Goal: Task Accomplishment & Management: Manage account settings

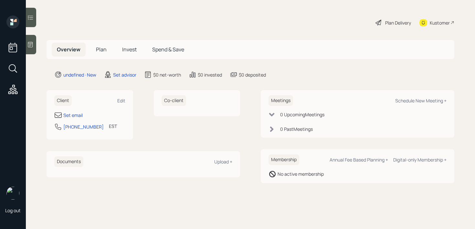
click at [79, 120] on div "Set email 440-667-0658 EST Currently 12:17 PM" at bounding box center [89, 122] width 71 height 23
click at [78, 118] on div "Set email" at bounding box center [72, 115] width 19 height 7
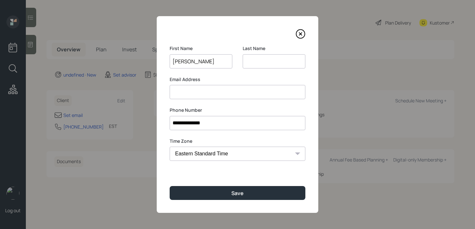
type input "David"
type input "Briggs"
click at [209, 92] on input at bounding box center [238, 92] width 136 height 14
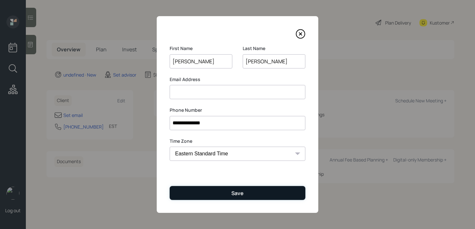
click at [223, 191] on button "Save" at bounding box center [238, 193] width 136 height 14
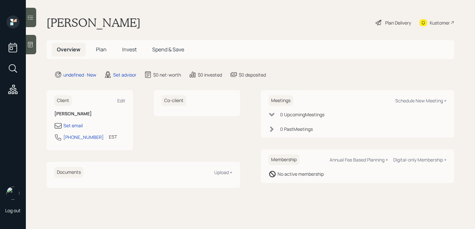
click at [27, 48] on div at bounding box center [31, 44] width 10 height 19
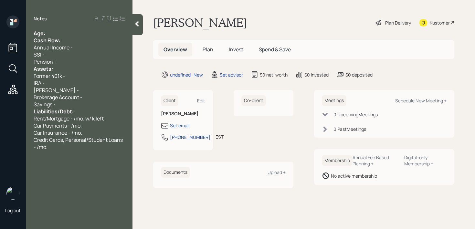
click at [69, 32] on div "Age:" at bounding box center [79, 33] width 91 height 7
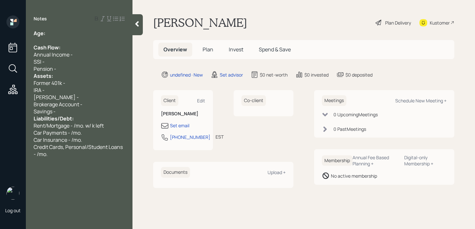
click at [77, 70] on div "Pension -" at bounding box center [79, 68] width 91 height 7
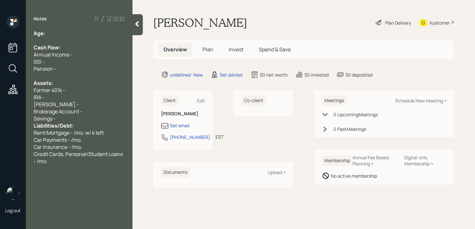
click at [77, 115] on div "Savings -" at bounding box center [79, 118] width 91 height 7
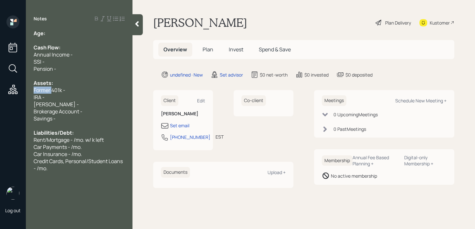
drag, startPoint x: 52, startPoint y: 90, endPoint x: 0, endPoint y: 90, distance: 51.7
click at [0, 90] on div "Log out Notes Age: Cash Flow: Annual Income - SSI - Pension - Assets: Former 40…" at bounding box center [237, 114] width 475 height 229
click at [55, 168] on div "Credit Cards, Personal/Student Loans - /mo." at bounding box center [79, 165] width 91 height 14
click at [62, 22] on div "Notes Age: Cash Flow: Annual Income - SSI - Pension - Assets: Former 401k - IRA…" at bounding box center [79, 119] width 107 height 206
click at [62, 31] on div "Age:" at bounding box center [79, 33] width 91 height 7
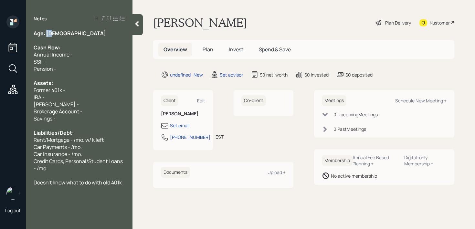
drag, startPoint x: 58, startPoint y: 35, endPoint x: 46, endPoint y: 35, distance: 12.0
click at [46, 35] on div "Age: 68" at bounding box center [79, 33] width 91 height 7
click at [79, 77] on div at bounding box center [79, 75] width 91 height 7
click at [79, 84] on div "Assets:" at bounding box center [79, 83] width 91 height 7
click at [79, 87] on div "Former 401k -" at bounding box center [79, 90] width 91 height 7
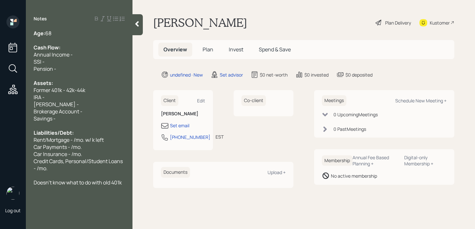
click at [55, 109] on span "Brokerage Account -" at bounding box center [58, 111] width 49 height 7
drag, startPoint x: 63, startPoint y: 105, endPoint x: 26, endPoint y: 97, distance: 37.5
click at [26, 97] on div "Age: 68 Cash Flow: Annual Income - SSI - Pension - Assets: Former 401k - 42k-44…" at bounding box center [79, 108] width 107 height 156
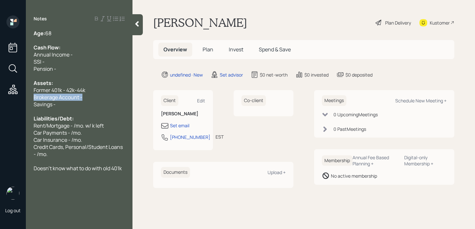
drag, startPoint x: 92, startPoint y: 99, endPoint x: 0, endPoint y: 99, distance: 92.4
click at [0, 99] on div "Log out Notes Age: 68 Cash Flow: Annual Income - SSI - Pension - Assets: Former…" at bounding box center [237, 114] width 475 height 229
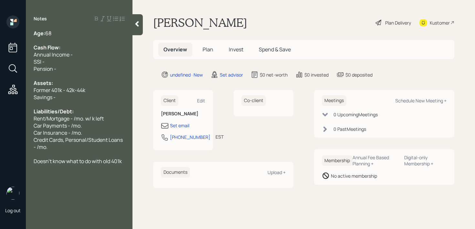
click at [58, 94] on div "Savings -" at bounding box center [79, 97] width 91 height 7
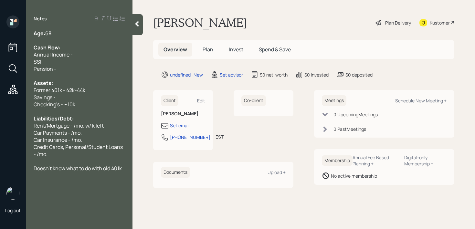
drag, startPoint x: 56, startPoint y: 97, endPoint x: 4, endPoint y: 97, distance: 52.4
click at [4, 97] on div "Log out Notes Age: 68 Cash Flow: Annual Income - SSI - Pension - Assets: Former…" at bounding box center [237, 114] width 475 height 229
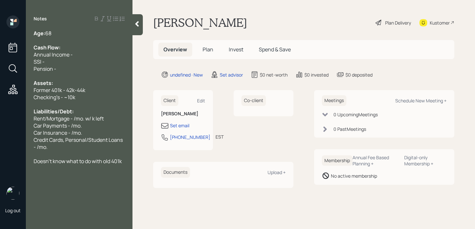
click at [84, 57] on div "Annual Income -" at bounding box center [79, 54] width 91 height 7
click at [84, 68] on div "Pension -" at bounding box center [79, 68] width 91 height 7
click at [84, 61] on div "SSI -" at bounding box center [79, 61] width 91 height 7
click at [88, 53] on div "Annual Income -" at bounding box center [79, 54] width 91 height 7
click at [74, 71] on div "Pension -" at bounding box center [79, 68] width 91 height 7
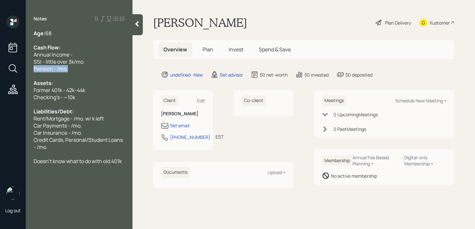
drag, startPoint x: 73, startPoint y: 66, endPoint x: 0, endPoint y: 66, distance: 72.7
click at [0, 66] on div "Log out Notes Age: 68 Cash Flow: Annual Income - SSI - little over 3k/mo. Pensi…" at bounding box center [237, 114] width 475 height 229
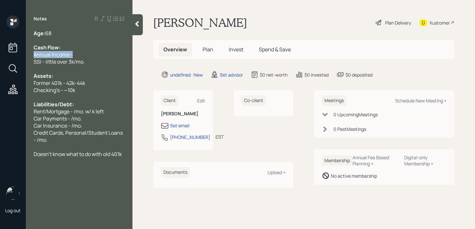
drag, startPoint x: 78, startPoint y: 54, endPoint x: 0, endPoint y: 54, distance: 77.6
click at [0, 54] on div "Log out Notes Age: 68 Cash Flow: Annual Income - SSI - little over 3k/mo. Asset…" at bounding box center [237, 114] width 475 height 229
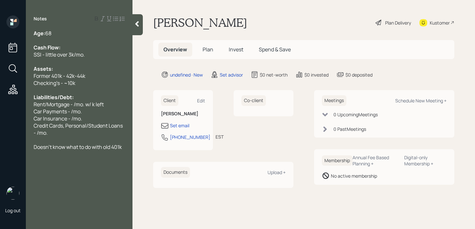
click at [60, 30] on div "Age: 68" at bounding box center [79, 33] width 91 height 7
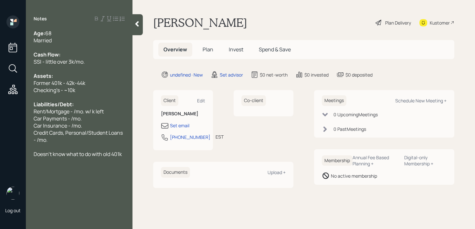
click at [77, 89] on div "Checking's - ~10k" at bounding box center [79, 90] width 91 height 7
click at [77, 101] on div "Liabilities/Debt:" at bounding box center [79, 104] width 91 height 7
click at [79, 118] on span "Car Payments - /mo." at bounding box center [58, 118] width 48 height 7
click at [44, 108] on span "Rent/Mortgage - /mo. w/ k left" at bounding box center [69, 111] width 70 height 7
drag, startPoint x: 48, startPoint y: 110, endPoint x: 0, endPoint y: 110, distance: 47.8
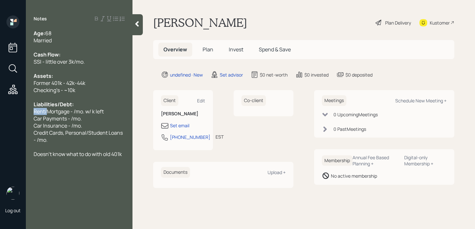
click at [0, 110] on div "Log out Notes Age: 68 Married Cash Flow: SSI - little over 3k/mo. Assets: Forme…" at bounding box center [237, 114] width 475 height 229
click at [90, 107] on div "Liabilities/Debt:" at bounding box center [79, 104] width 91 height 7
drag, startPoint x: 112, startPoint y: 108, endPoint x: 3, endPoint y: 108, distance: 108.6
click at [3, 108] on div "Log out Notes Age: 68 Married Cash Flow: SSI - little over 3k/mo. Assets: Forme…" at bounding box center [237, 114] width 475 height 229
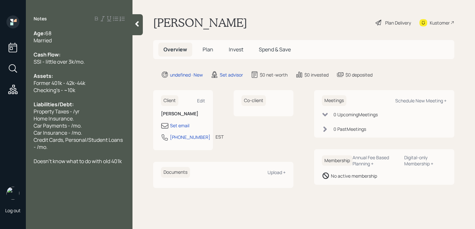
click at [75, 114] on span "Property Taxes - /yr" at bounding box center [57, 111] width 46 height 7
click at [73, 112] on span "Property Taxes - /yr" at bounding box center [57, 111] width 46 height 7
click at [86, 120] on div "Home Insurance." at bounding box center [79, 118] width 91 height 7
click at [100, 123] on div "Car Payments - /mo." at bounding box center [79, 125] width 91 height 7
drag, startPoint x: 100, startPoint y: 123, endPoint x: 25, endPoint y: 117, distance: 75.6
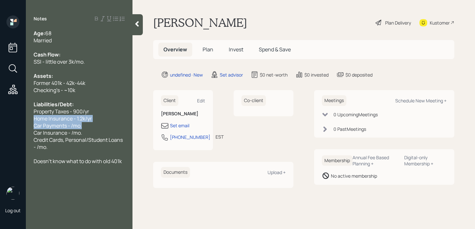
click at [25, 117] on div "Log out Notes Age: 68 Married Cash Flow: SSI - little over 3k/mo. Assets: Forme…" at bounding box center [237, 114] width 475 height 229
click at [62, 115] on span "Home Insurance - 1.2k/yr" at bounding box center [63, 118] width 58 height 7
drag, startPoint x: 90, startPoint y: 120, endPoint x: 0, endPoint y: 122, distance: 90.5
click at [0, 122] on div "Log out Notes Age: 68 Married Cash Flow: SSI - little over 3k/mo. Assets: Forme…" at bounding box center [237, 114] width 475 height 229
click at [96, 129] on div "Car Insurance - /mo." at bounding box center [79, 132] width 91 height 7
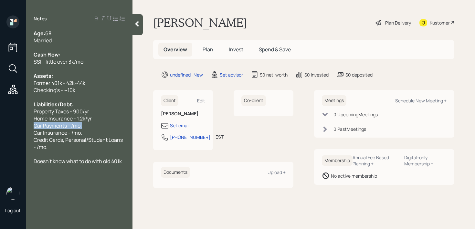
drag, startPoint x: 99, startPoint y: 127, endPoint x: 0, endPoint y: 124, distance: 98.6
click at [0, 124] on div "Log out Notes Age: 68 Married Cash Flow: SSI - little over 3k/mo. Assets: Forme…" at bounding box center [237, 114] width 475 height 229
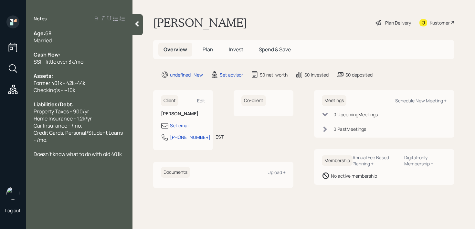
click at [73, 125] on span "Car Insurance - /mo." at bounding box center [58, 125] width 48 height 7
click at [70, 140] on div "Credit Cards, Personal/Student Loans - /mo." at bounding box center [79, 136] width 91 height 14
drag, startPoint x: 70, startPoint y: 140, endPoint x: 31, endPoint y: 131, distance: 40.2
click at [31, 131] on div "Age: 68 Married Cash Flow: SSI - little over 3k/mo. Assets: Former 401k - 42k-4…" at bounding box center [79, 94] width 107 height 128
click at [125, 133] on div "Age: 68 Married Cash Flow: SSI - little over 3k/mo. Assets: Former 401k - 42k-4…" at bounding box center [79, 90] width 107 height 121
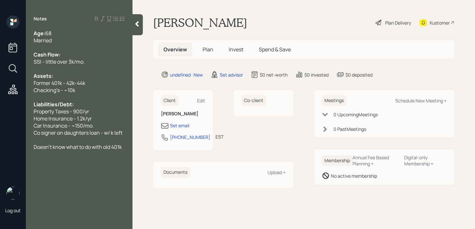
click at [119, 133] on span "Co signer on daughters loan - w/ k left" at bounding box center [78, 132] width 89 height 7
click at [122, 133] on span "Co signer on daughters loan - w/ k left" at bounding box center [78, 132] width 89 height 7
click at [113, 133] on span "Co signer on daughters loan - but doesn't pay" at bounding box center [74, 136] width 80 height 14
click at [109, 140] on div "Co signer on daughters loan - but doesn't pay" at bounding box center [79, 136] width 91 height 14
click at [95, 58] on div "SSI - little over 3k/mo." at bounding box center [79, 61] width 91 height 7
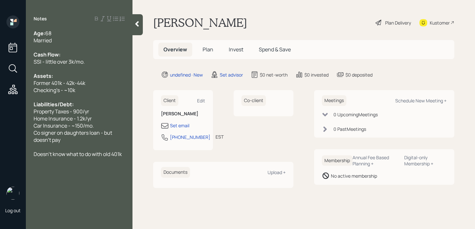
click at [107, 125] on div "Car Insurance - ~150/mo." at bounding box center [79, 125] width 91 height 7
click at [101, 137] on div "Co signer on daughters loan - but doesn't pay" at bounding box center [79, 136] width 91 height 14
click at [103, 154] on span "Doesn't know what to do with old 401k" at bounding box center [78, 154] width 88 height 7
click at [131, 154] on div "Age: 68 Married Cash Flow: SSI - little over 3k/mo. Assets: Former 401k - 42k-4…" at bounding box center [79, 94] width 107 height 128
click at [128, 154] on div "Age: 68 Married Cash Flow: SSI - little over 3k/mo. Assets: Former 401k - 42k-4…" at bounding box center [79, 94] width 107 height 128
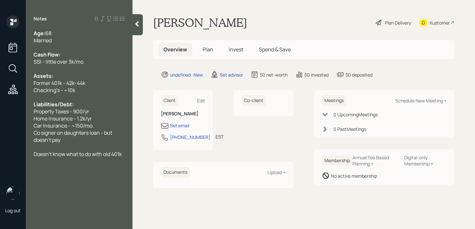
click at [128, 154] on div "Age: 68 Married Cash Flow: SSI - little over 3k/mo. Assets: Former 401k - 42k-4…" at bounding box center [79, 94] width 107 height 128
click at [125, 154] on div "Age: 68 Married Cash Flow: SSI - little over 3k/mo. Assets: Former 401k - 42k-4…" at bounding box center [79, 94] width 107 height 128
click at [124, 154] on div "Doesn't know what to do with old 401k" at bounding box center [79, 154] width 91 height 7
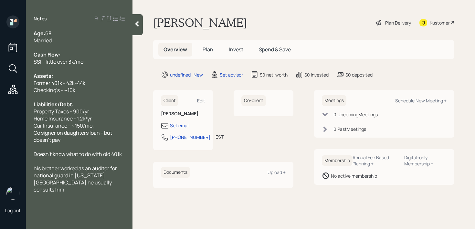
click at [136, 27] on icon at bounding box center [137, 24] width 6 height 6
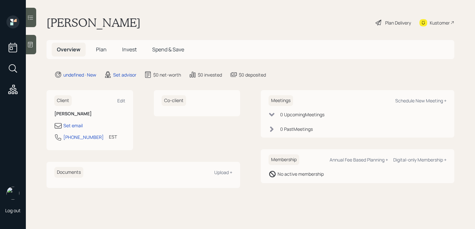
click at [141, 27] on div "David Briggs Plan Delivery Kustomer" at bounding box center [251, 23] width 408 height 14
click at [78, 127] on div "Set email" at bounding box center [72, 125] width 19 height 7
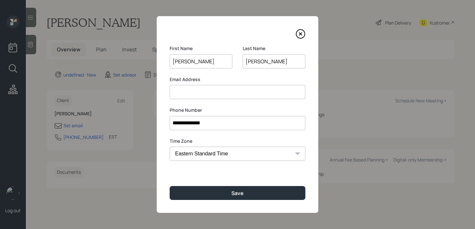
click at [190, 96] on input at bounding box center [238, 92] width 136 height 14
drag, startPoint x: 188, startPoint y: 93, endPoint x: 104, endPoint y: 93, distance: 83.4
click at [104, 93] on div "**********" at bounding box center [237, 114] width 475 height 229
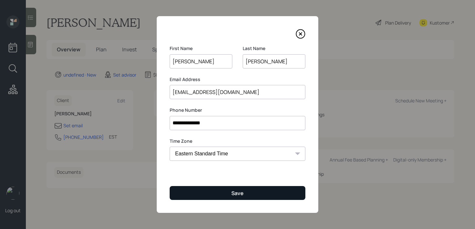
type input "davidfbriggs54@gmail.com"
click at [237, 188] on button "Save" at bounding box center [238, 193] width 136 height 14
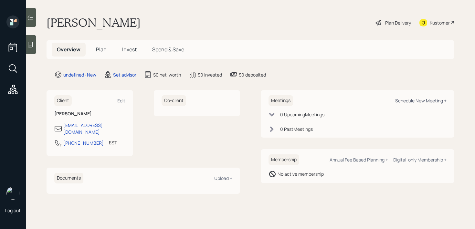
click at [433, 102] on div "Schedule New Meeting +" at bounding box center [420, 101] width 51 height 6
select select "round-robin"
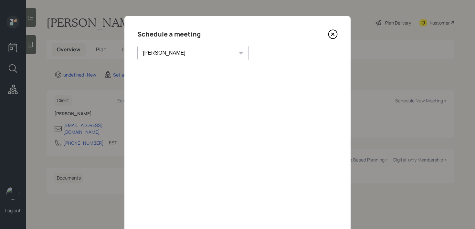
click at [334, 35] on icon at bounding box center [333, 34] width 10 height 10
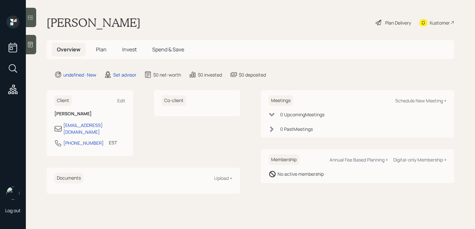
click at [28, 48] on div at bounding box center [31, 44] width 10 height 19
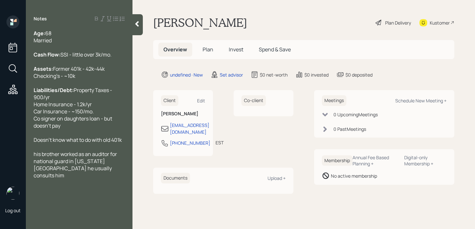
click at [448, 22] on div "Kustomer" at bounding box center [440, 22] width 20 height 7
click at [89, 179] on div "his brother worked as an auditor for national guard in idaho. he usually consul…" at bounding box center [79, 165] width 91 height 28
click at [123, 151] on div at bounding box center [79, 147] width 91 height 7
click at [125, 150] on div "Age: 68 Married Cash Flow: SSI - little over 3k/mo. Assets: Former 401k - 42k-4…" at bounding box center [79, 115] width 107 height 171
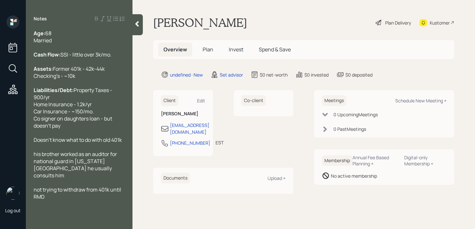
click at [122, 144] on span "Doesn't know what to do with old 401k" at bounding box center [78, 139] width 88 height 7
click at [34, 166] on span "his brother worked as an auditor for national guard in idaho. he usually consul…" at bounding box center [76, 165] width 84 height 28
click at [35, 168] on span "his brother worked as an auditor for national guard in idaho. he usually consul…" at bounding box center [76, 165] width 84 height 28
click at [137, 25] on icon at bounding box center [137, 23] width 4 height 5
